Goal: Transaction & Acquisition: Subscribe to service/newsletter

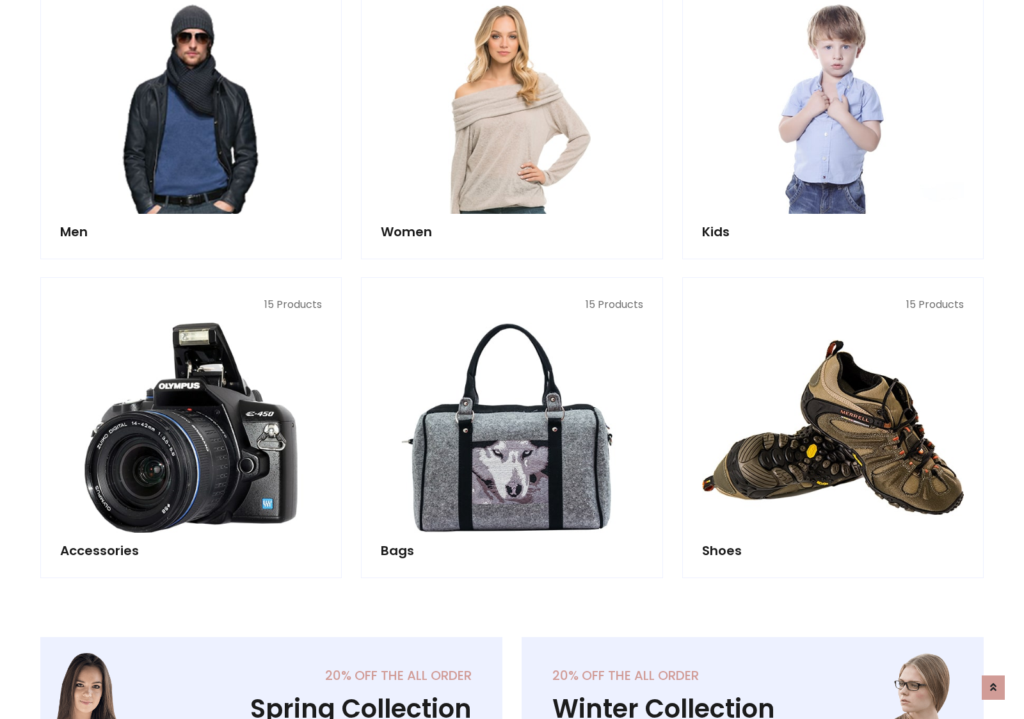
scroll to position [929, 0]
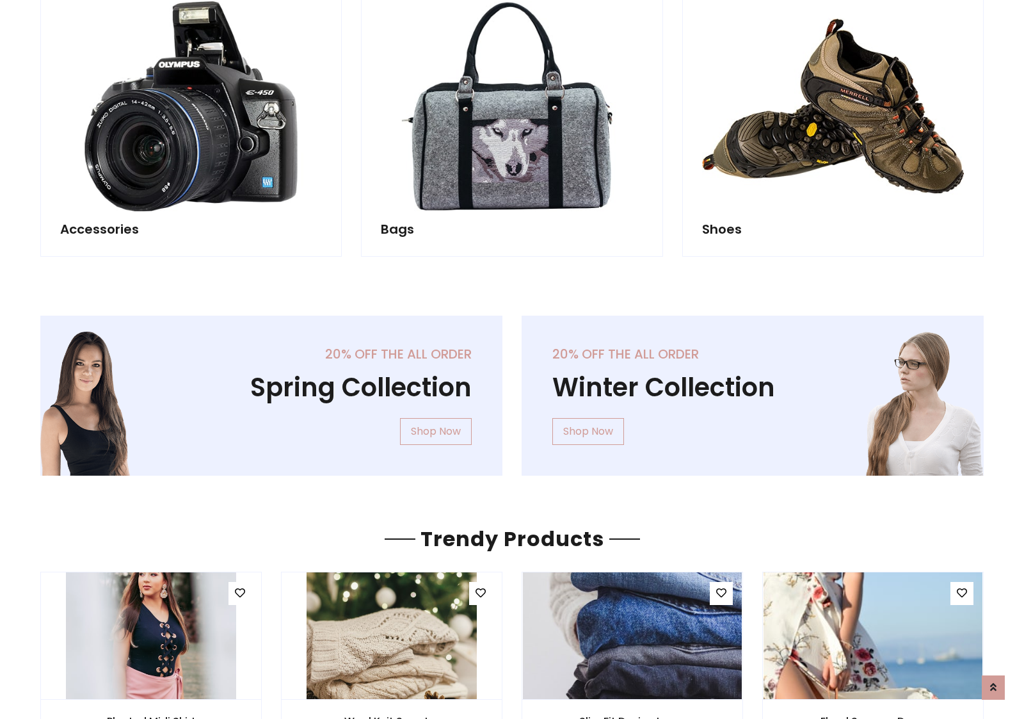
click at [512, 390] on div "20% off the all order Winter Collection Shop Now" at bounding box center [752, 406] width 481 height 181
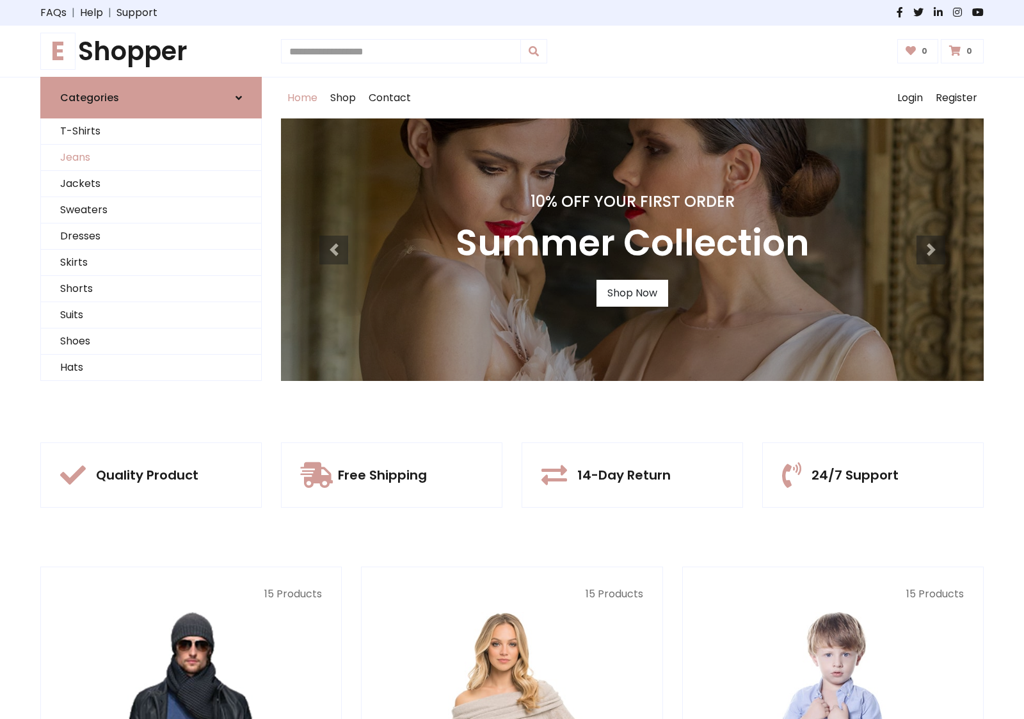
click at [151, 157] on link "Jeans" at bounding box center [151, 158] width 220 height 26
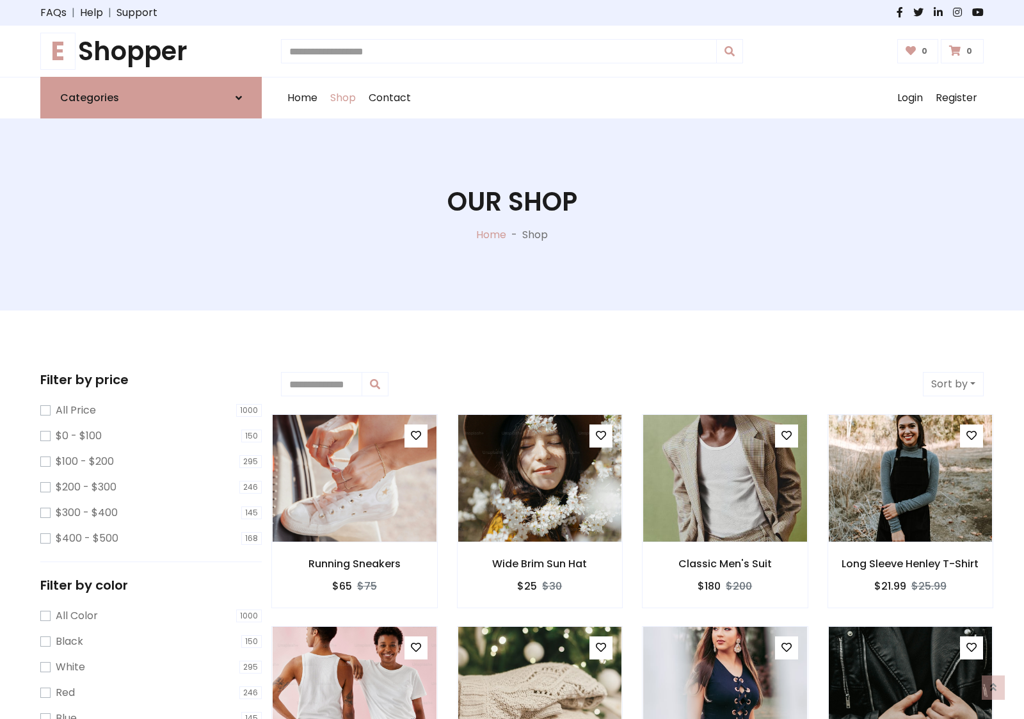
scroll to position [404, 0]
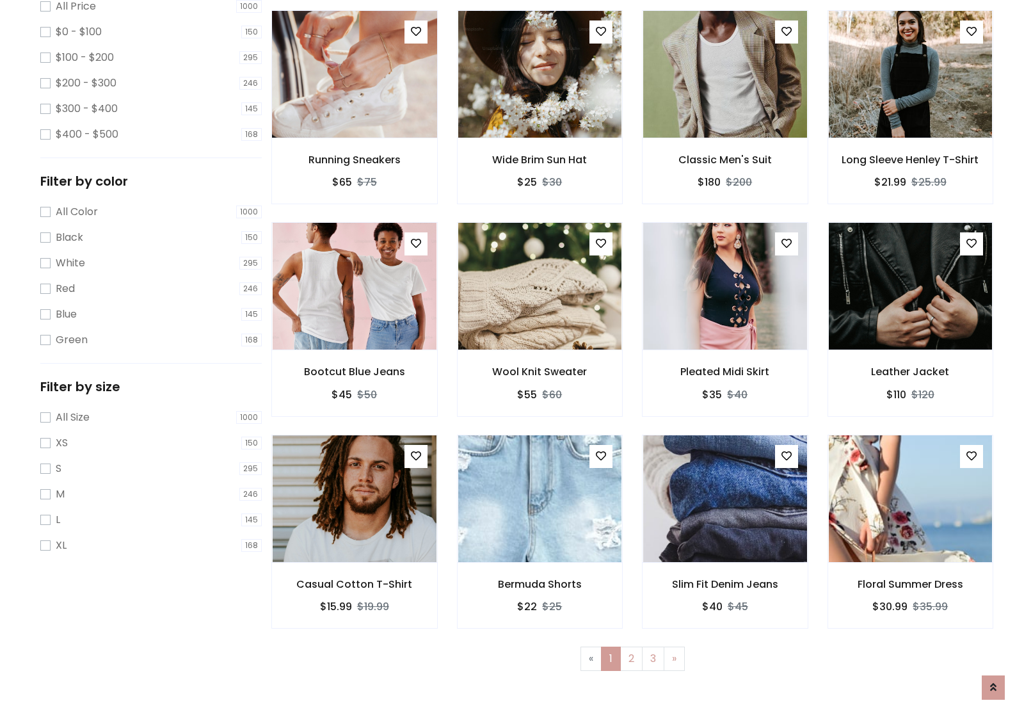
click at [354, 129] on img at bounding box center [354, 74] width 197 height 307
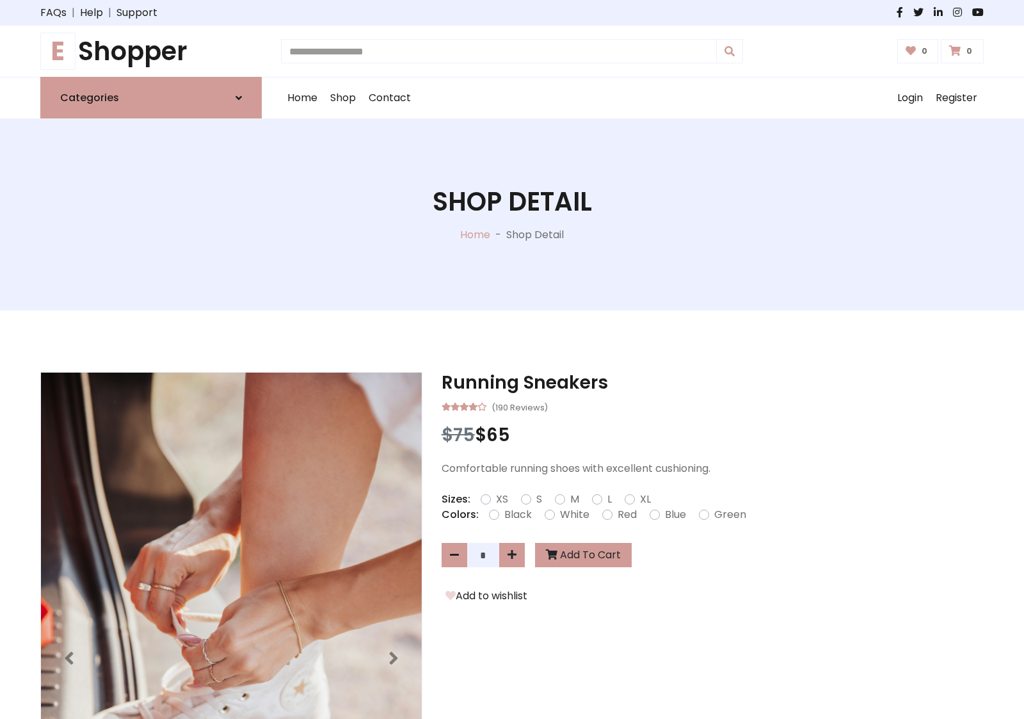
scroll to position [138, 0]
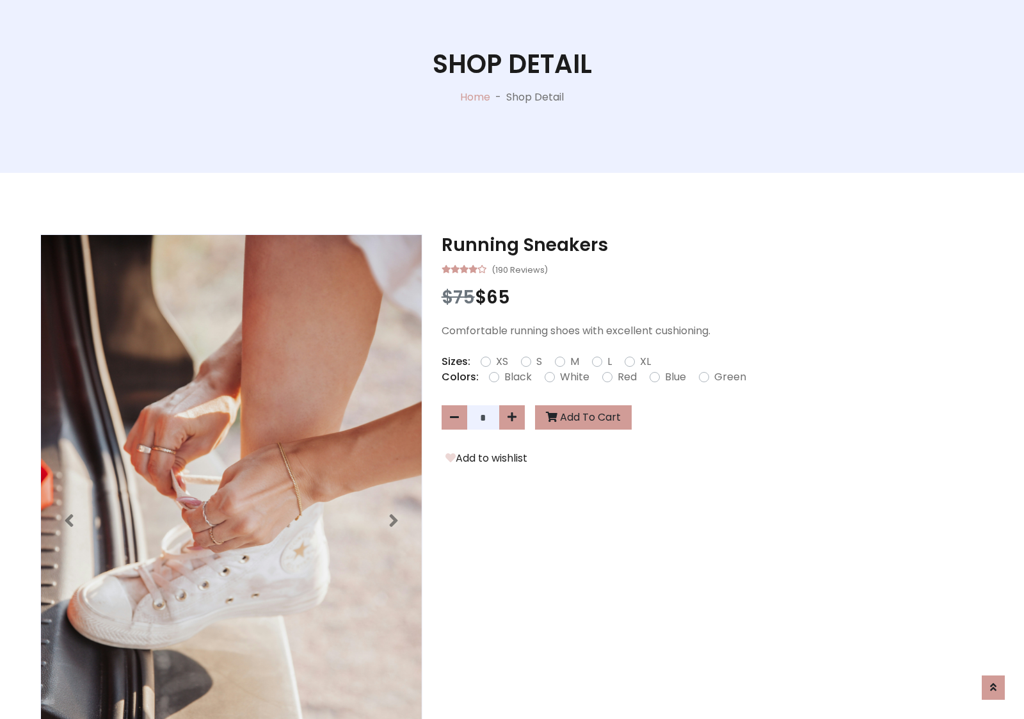
click at [625, 376] on label "Red" at bounding box center [627, 376] width 19 height 15
click at [512, 359] on form "XS S M L XL" at bounding box center [571, 361] width 181 height 15
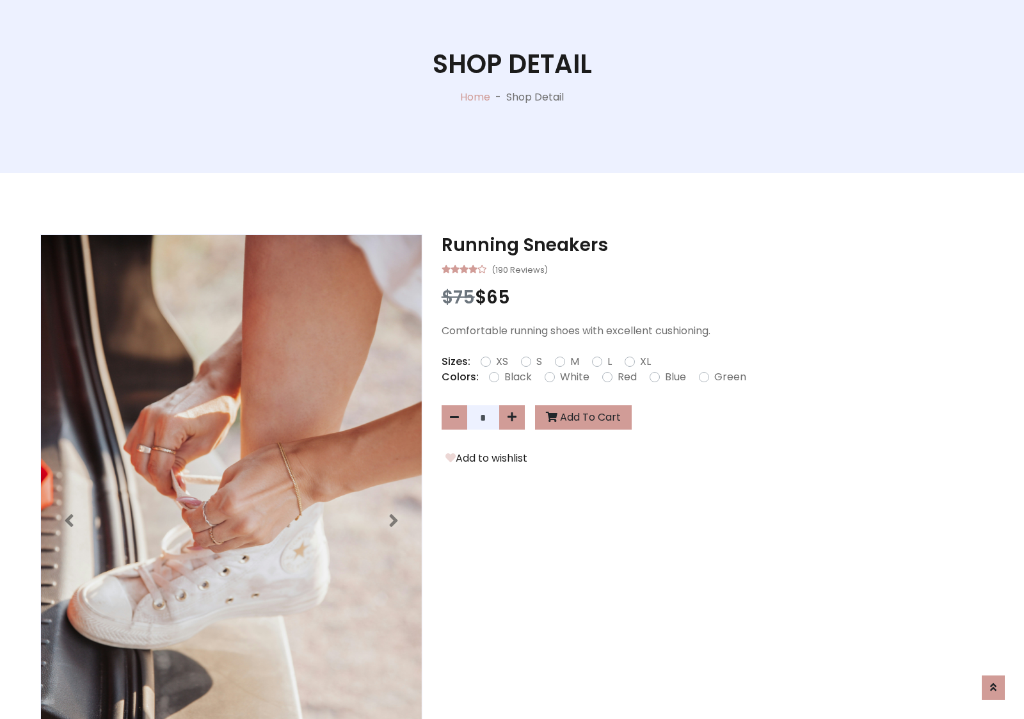
click at [512, 359] on form "XS S M L XL" at bounding box center [571, 361] width 181 height 15
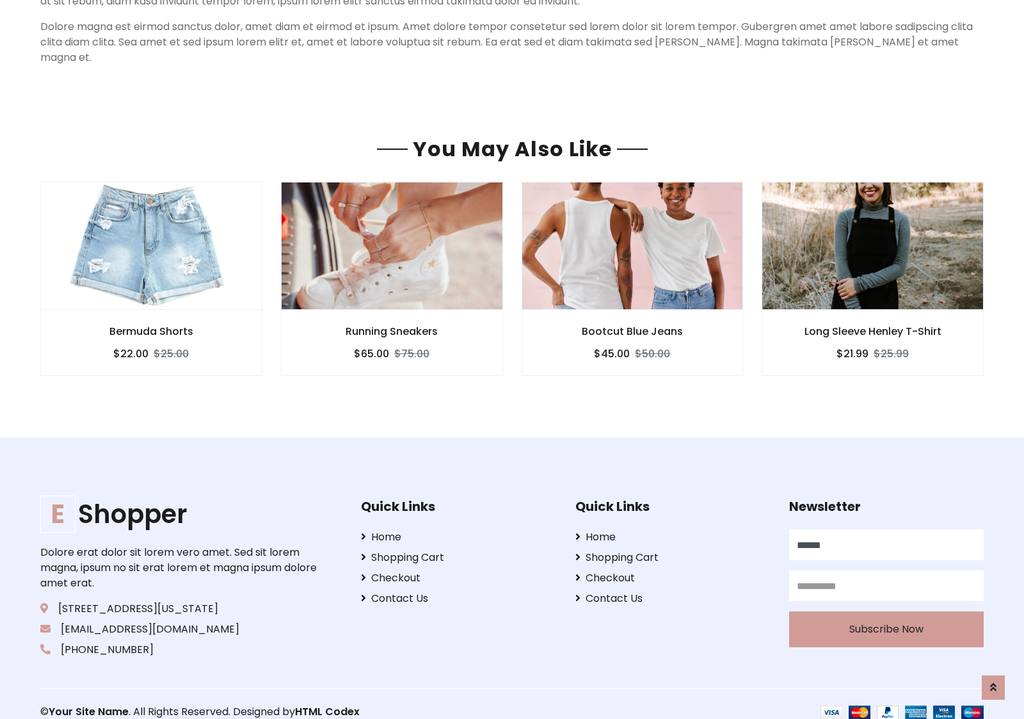
type input "******"
type input "**********"
click at [886, 613] on button "Subscribe Now" at bounding box center [886, 629] width 195 height 36
